Goal: Task Accomplishment & Management: Manage account settings

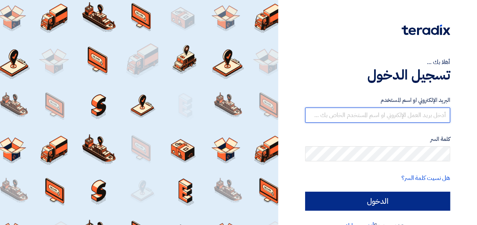
type input "[EMAIL_ADDRESS][DOMAIN_NAME]"
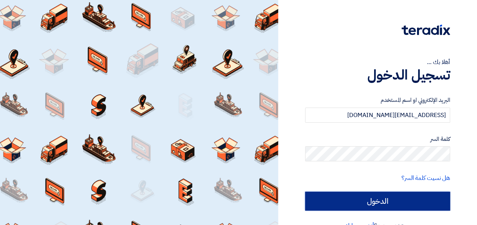
click at [366, 200] on input "الدخول" at bounding box center [377, 201] width 145 height 19
click at [356, 203] on input "الدخول" at bounding box center [377, 201] width 145 height 19
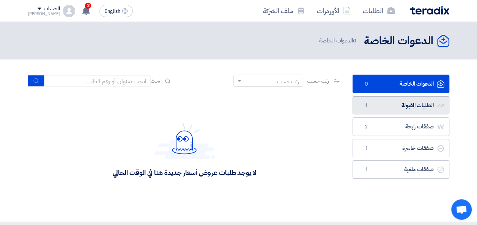
click at [395, 105] on link "الطلبات المقبولة الطلبات المقبولة 1" at bounding box center [401, 105] width 97 height 19
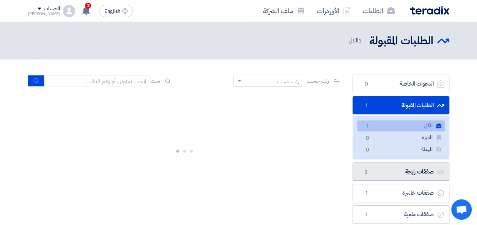
click at [418, 172] on link "صفقات رابحة صفقات رابحة 2" at bounding box center [401, 172] width 97 height 19
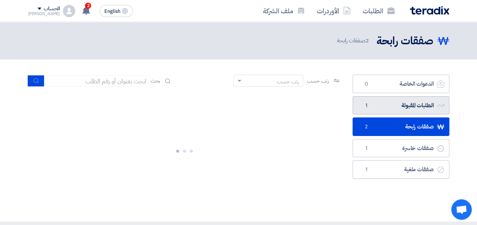
click at [396, 104] on link "الطلبات المقبولة الطلبات المقبولة 1" at bounding box center [401, 105] width 97 height 19
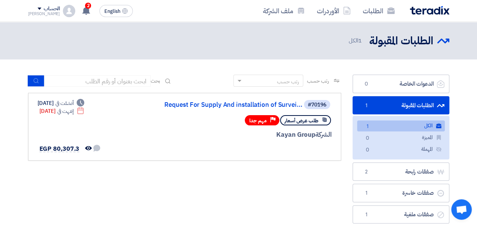
click at [77, 0] on div "الطلبات الأوردرات ملف الشركة English EN 2 مبروك .. تم ترسية طلب "Supply Of Netw…" at bounding box center [238, 11] width 433 height 22
click at [78, 12] on div "2 مبروك .. تم ترسية طلب "Supply Of Network Requirements" من طرف Kayan Group علي…" at bounding box center [85, 10] width 15 height 15
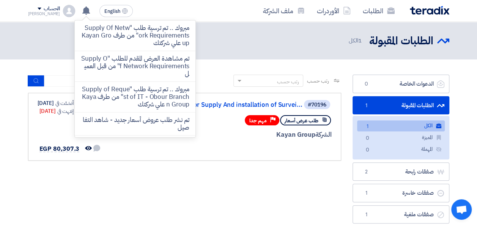
click at [230, 50] on header "الطلبات المقبولة الطلبات المقبولة 1 الكل" at bounding box center [238, 41] width 477 height 38
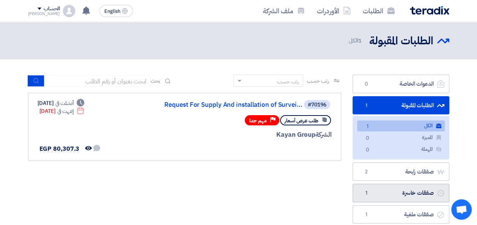
click at [386, 196] on link "صفقات خاسرة صفقات خاسرة 1" at bounding box center [401, 193] width 97 height 19
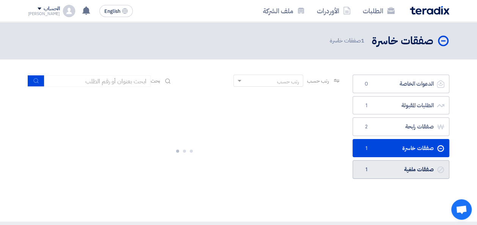
click at [376, 167] on link "صفقات ملغية صفقات ملغية 1" at bounding box center [401, 170] width 97 height 19
